Goal: Find specific page/section: Find specific page/section

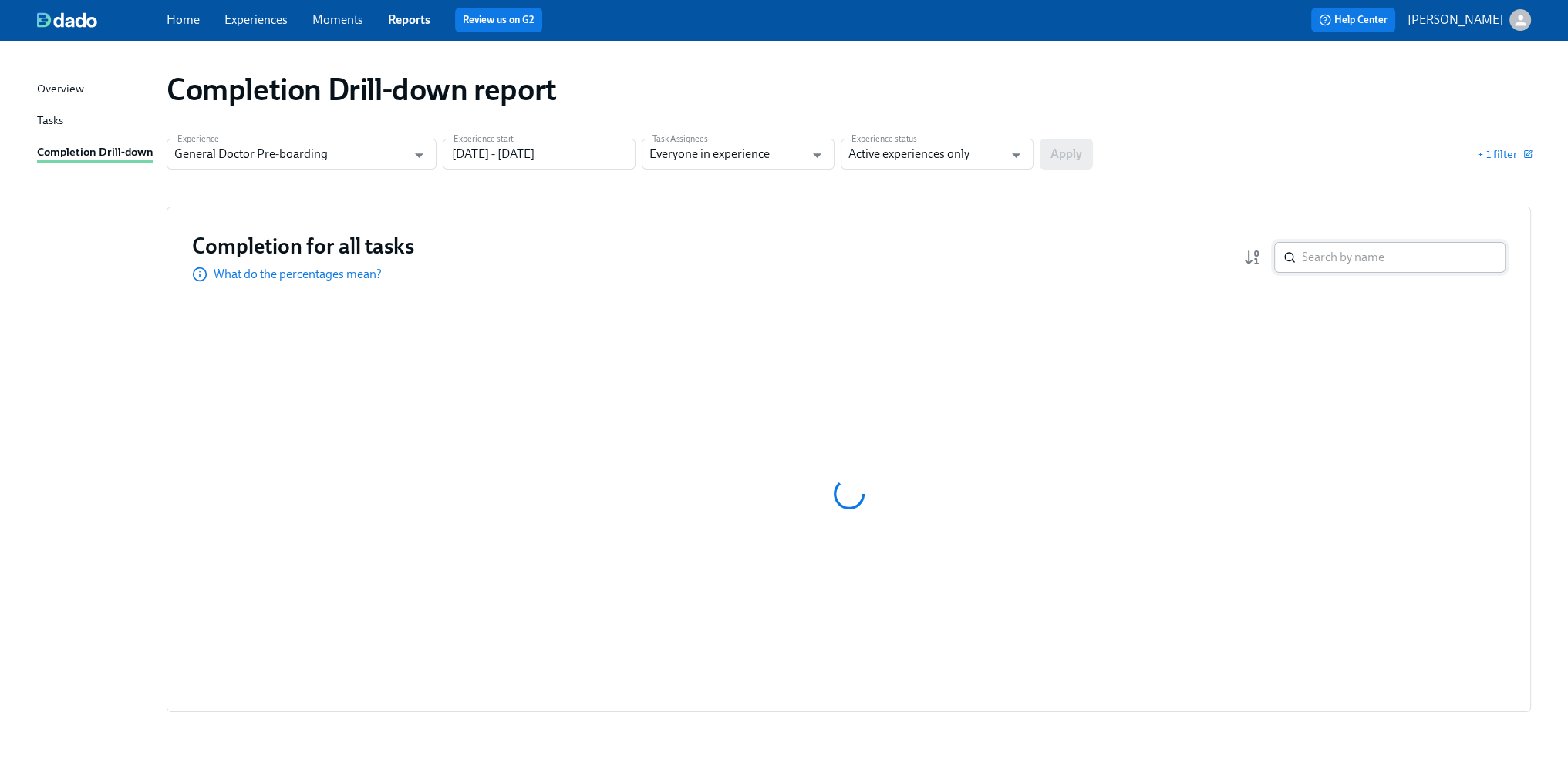
click at [1388, 251] on input "search" at bounding box center [1404, 257] width 204 height 31
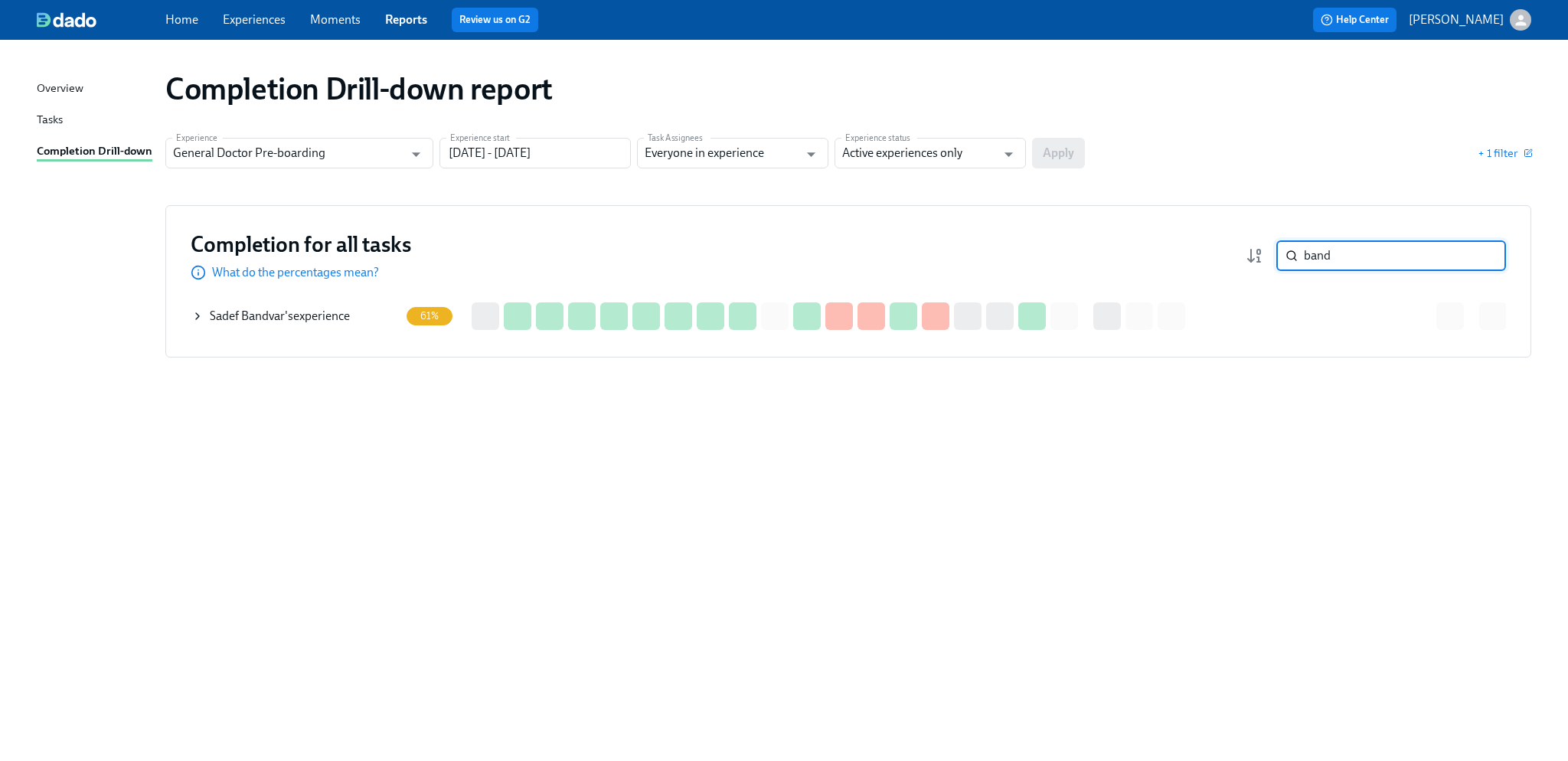
type input "band"
click at [318, 315] on div "[PERSON_NAME] 's experience" at bounding box center [279, 316] width 140 height 17
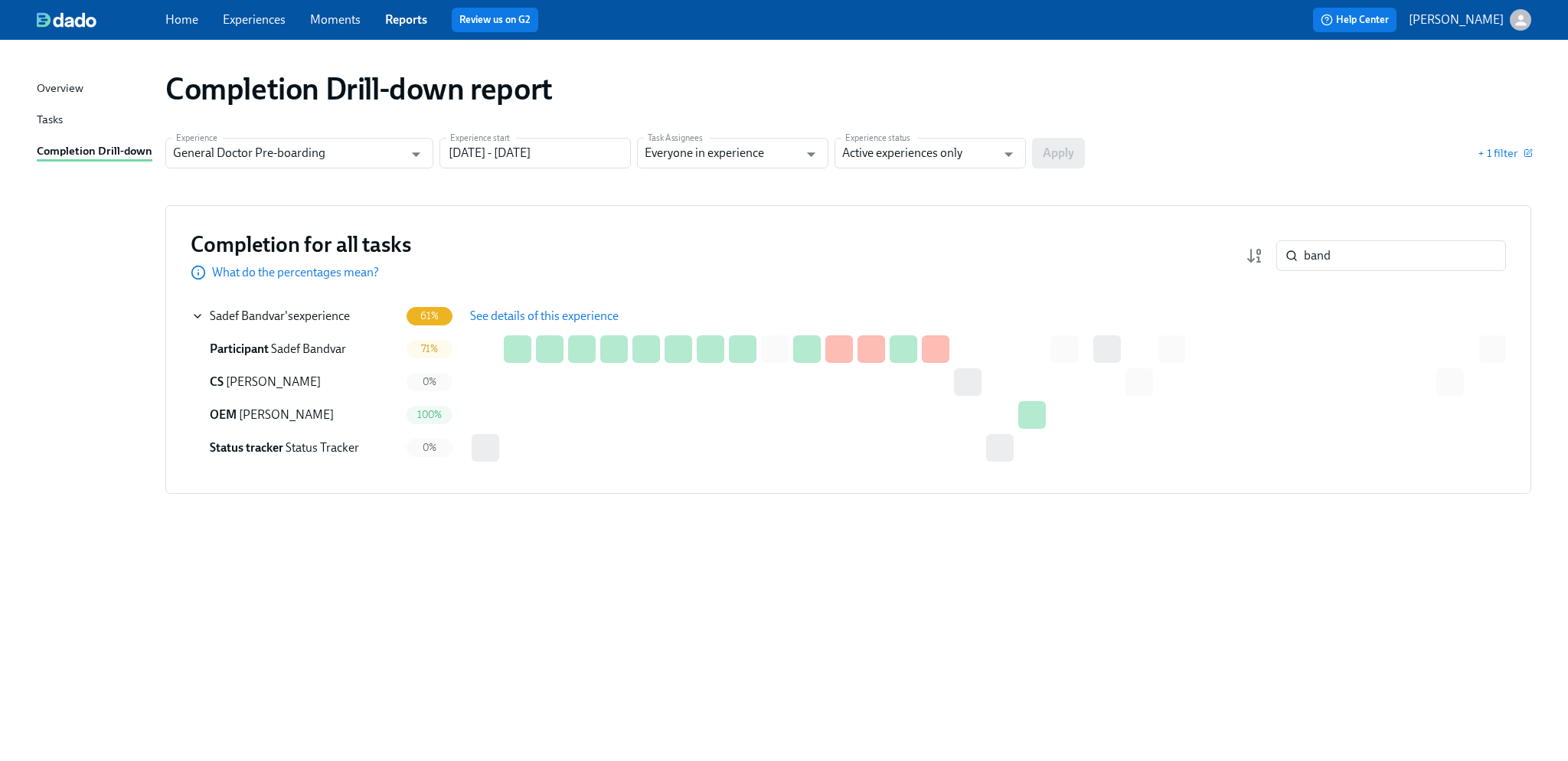
click at [544, 317] on span "See details of this experience" at bounding box center [544, 316] width 148 height 15
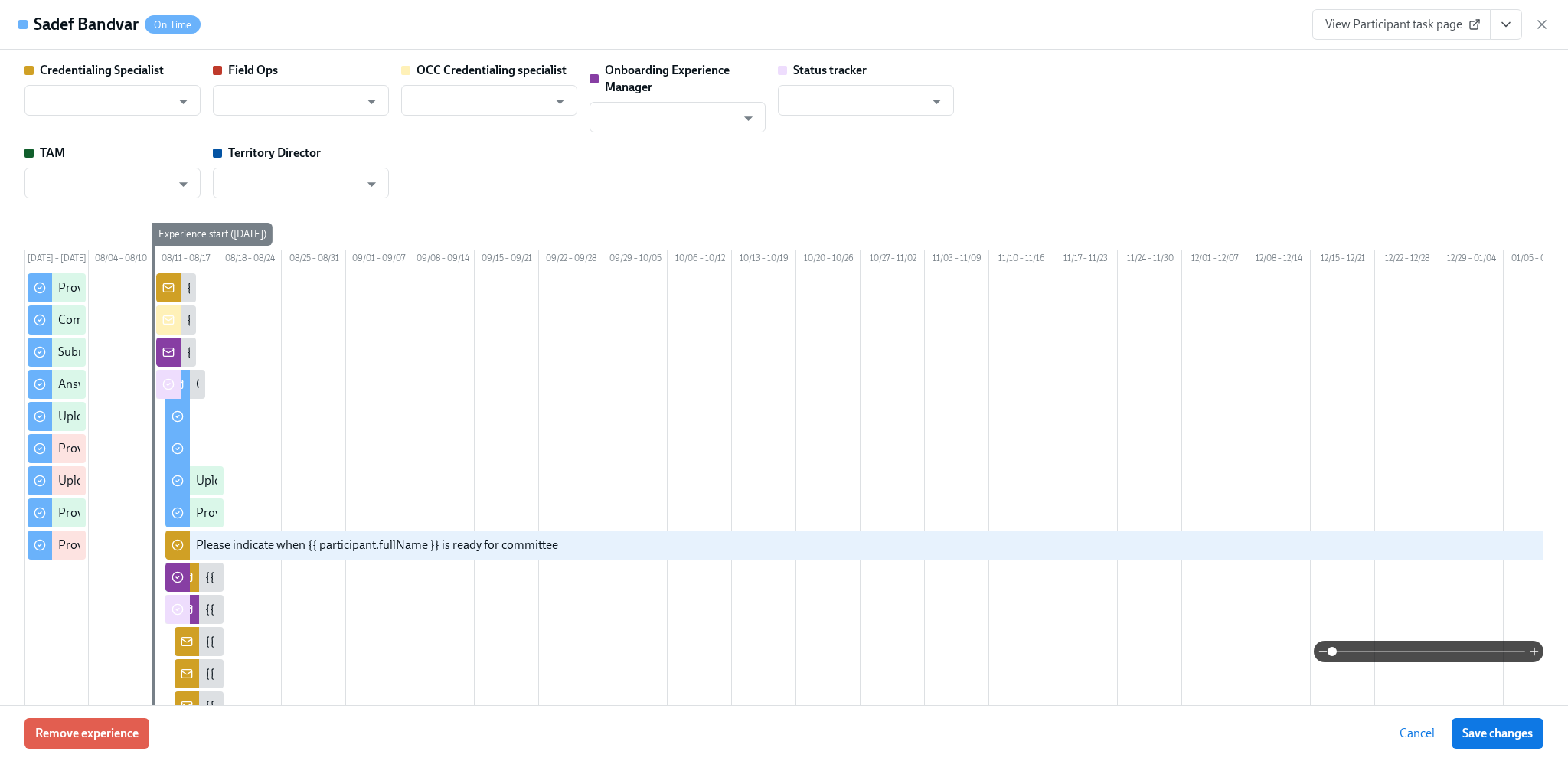
type input "[PERSON_NAME]"
type input "Status Tracker"
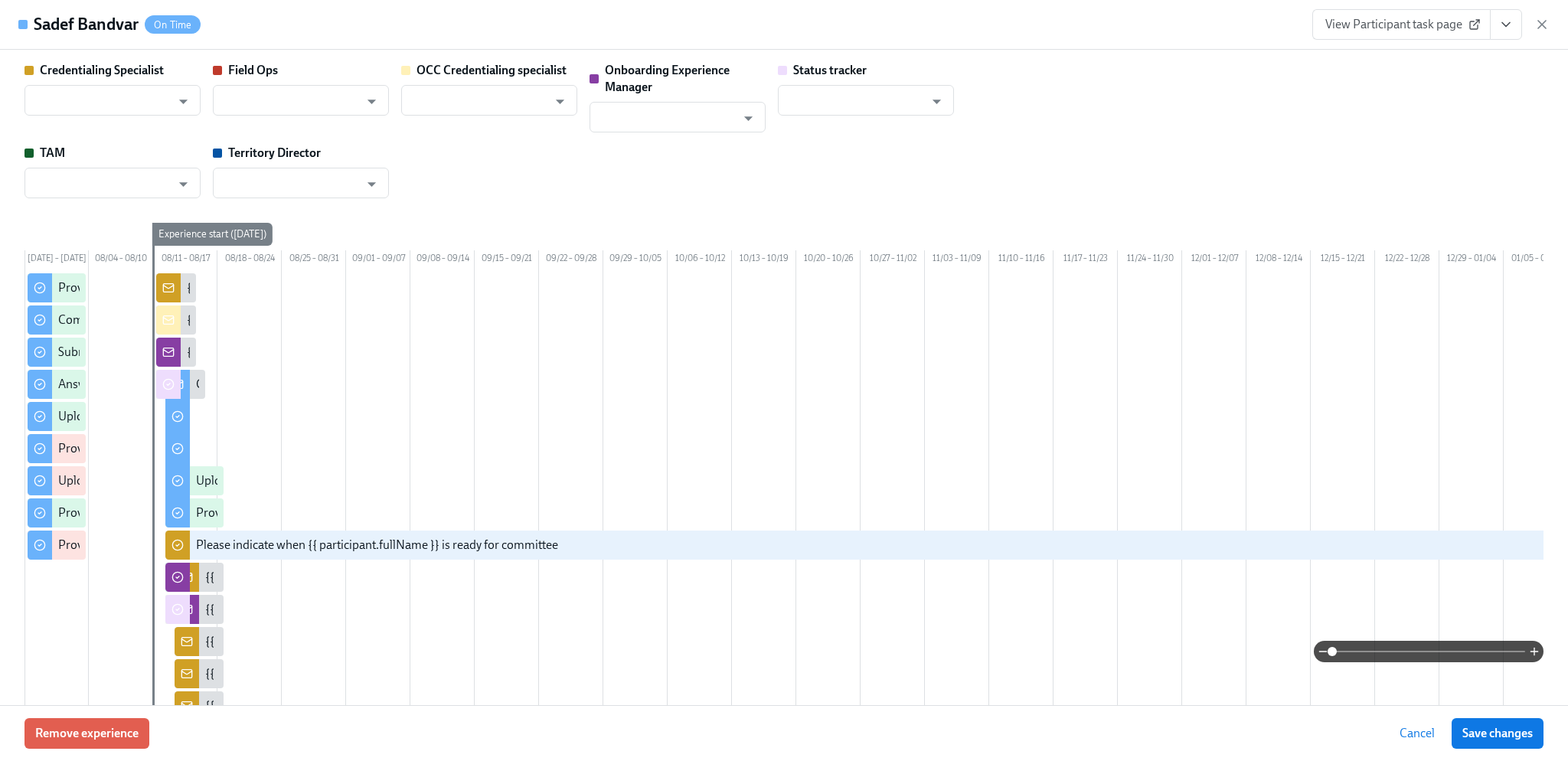
type input "[PERSON_NAME]"
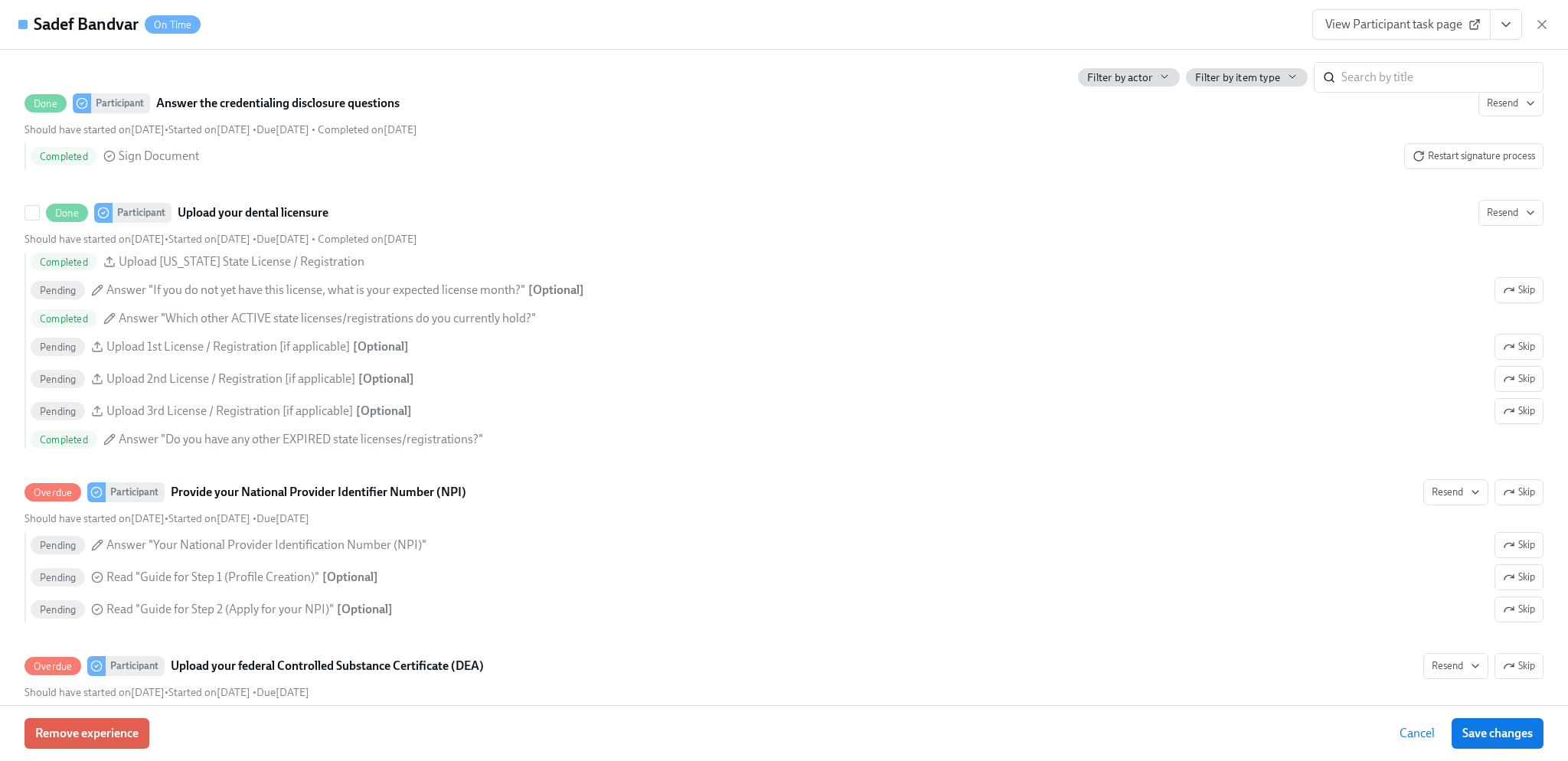
scroll to position [1608, 0]
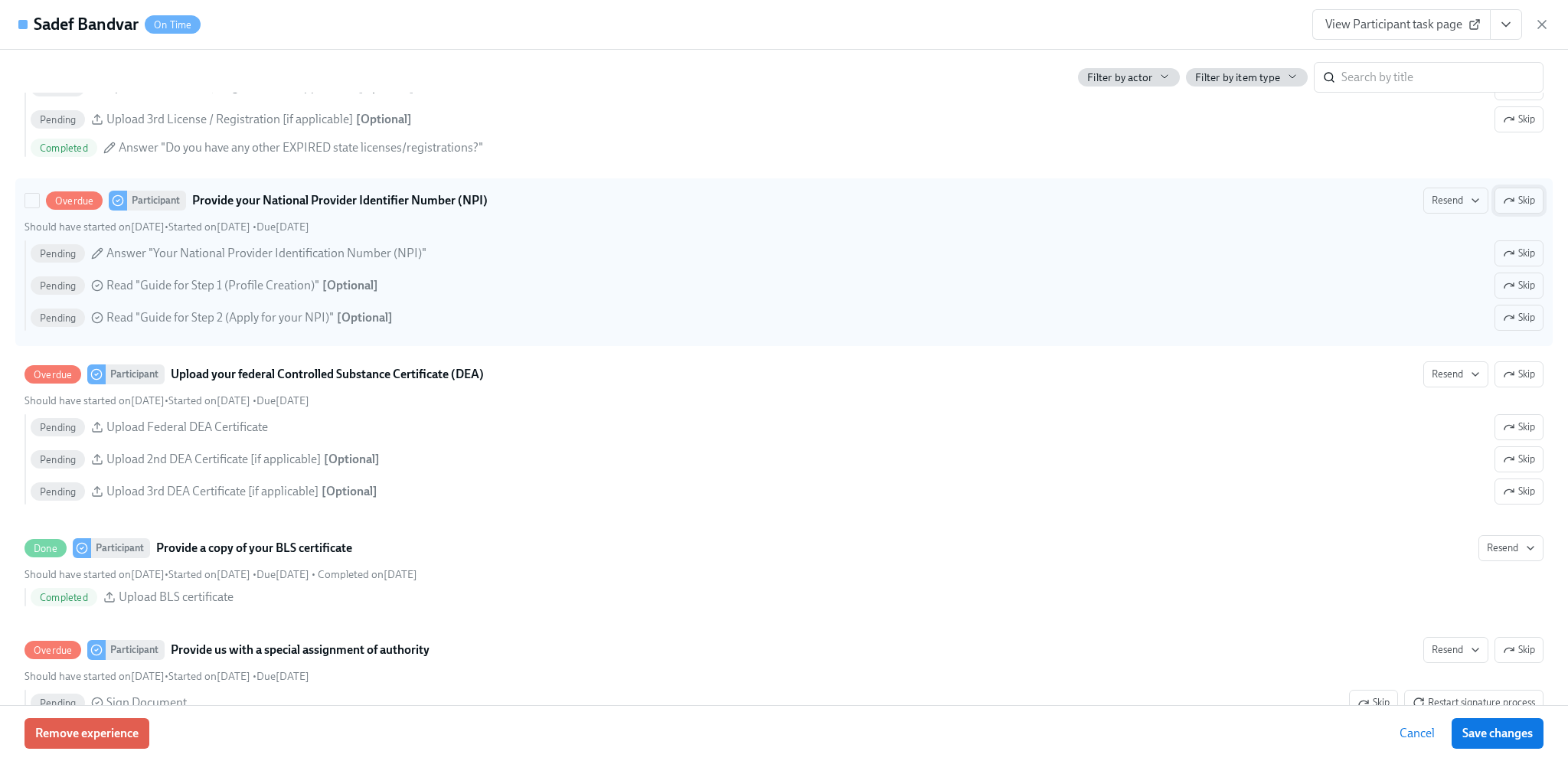
click at [1513, 208] on span "Skip" at bounding box center [1518, 201] width 32 height 15
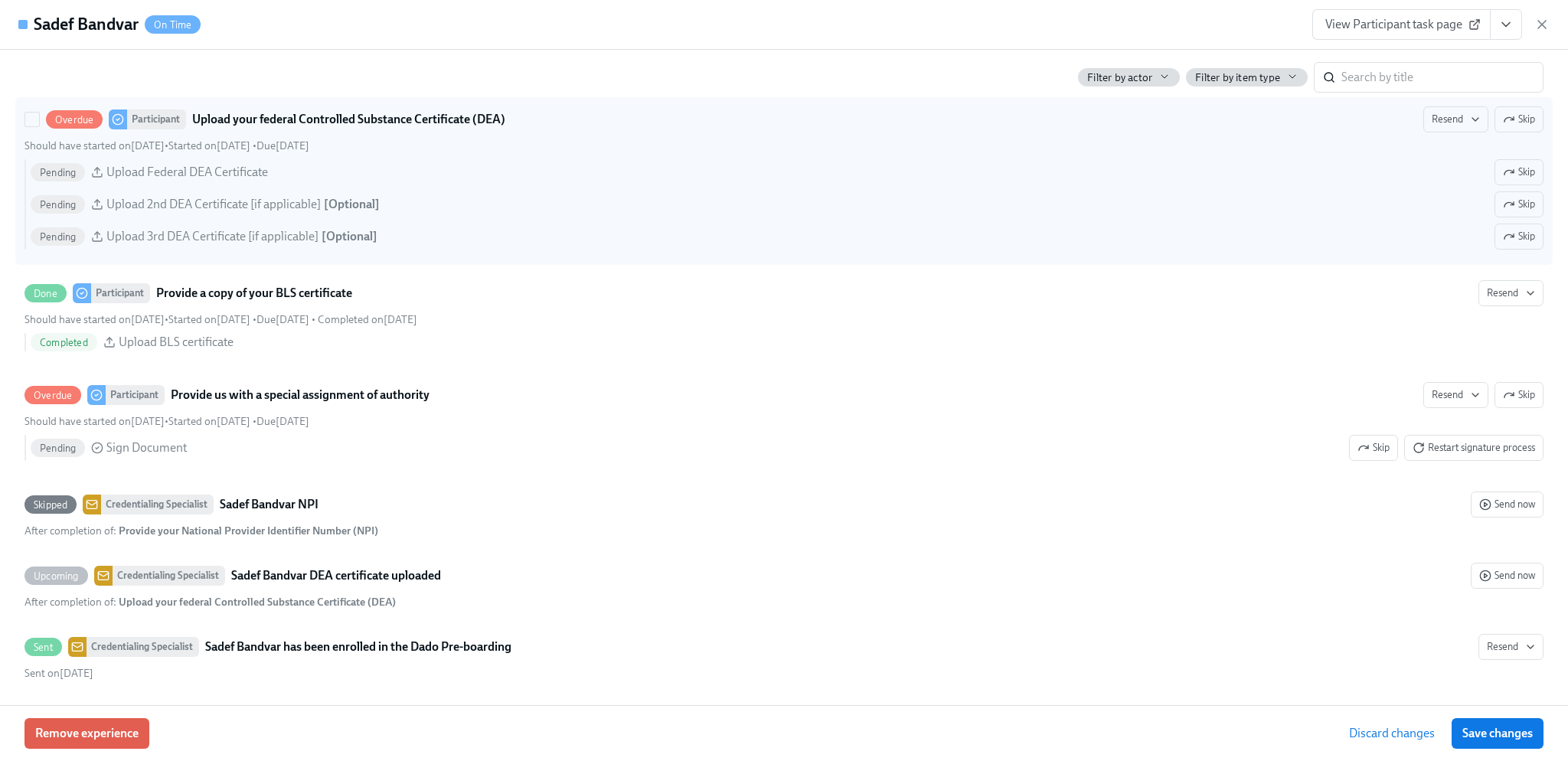
scroll to position [1838, 0]
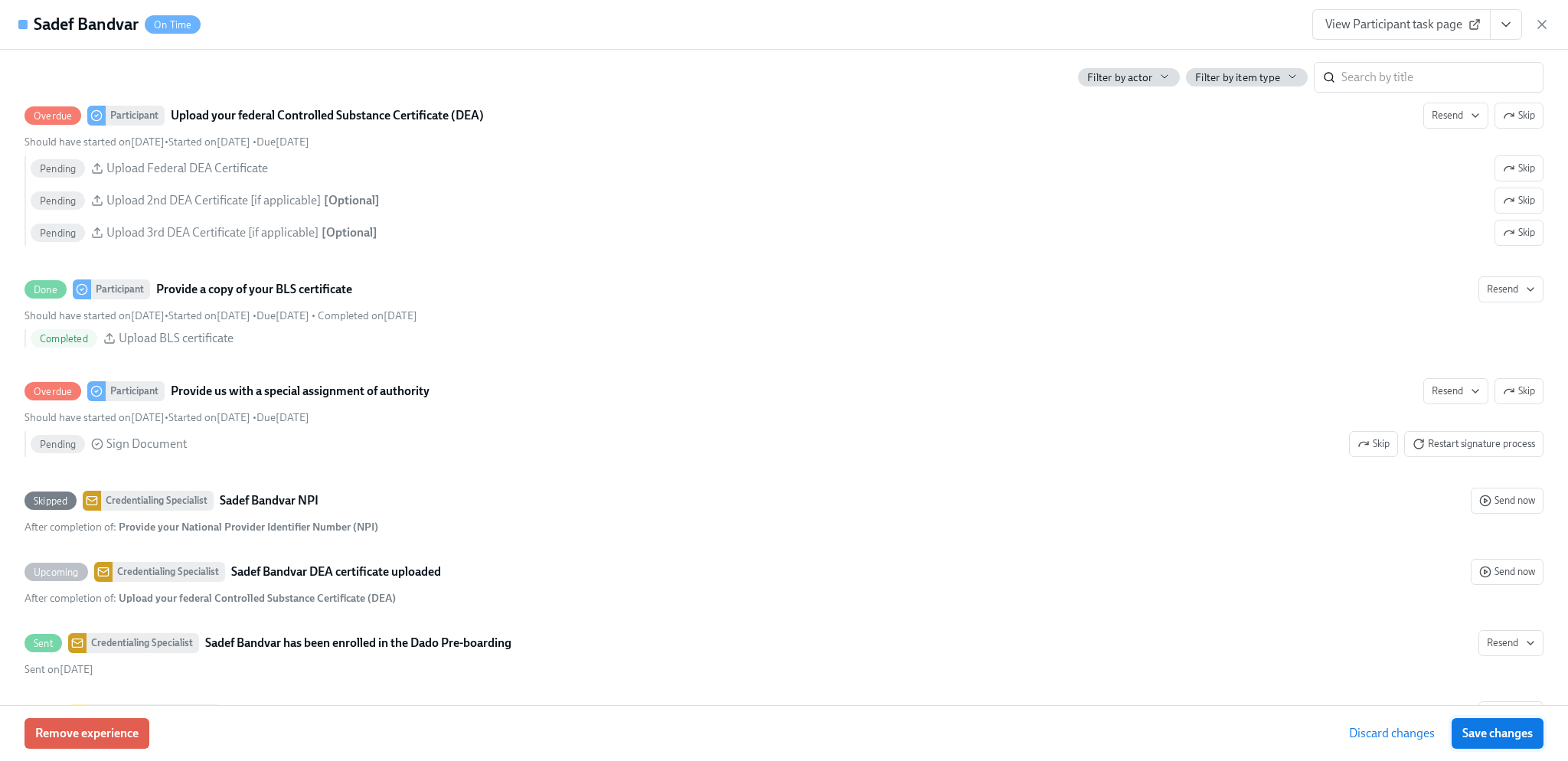
click at [1505, 728] on span "Save changes" at bounding box center [1497, 734] width 70 height 15
